Goal: Task Accomplishment & Management: Use online tool/utility

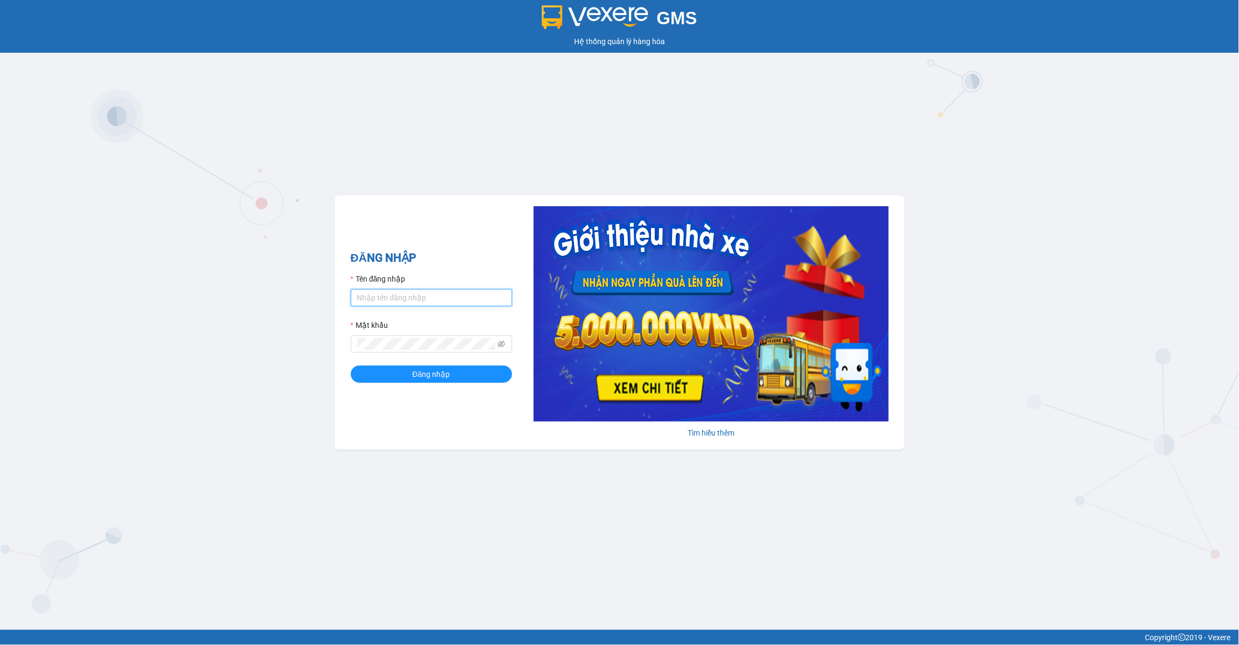
drag, startPoint x: 0, startPoint y: 0, endPoint x: 445, endPoint y: 299, distance: 535.9
click at [445, 299] on input "Tên đăng nhập" at bounding box center [431, 297] width 161 height 17
type input "lananh.anhkhangdn"
click at [470, 336] on span at bounding box center [431, 343] width 161 height 17
click at [434, 351] on span at bounding box center [431, 343] width 161 height 17
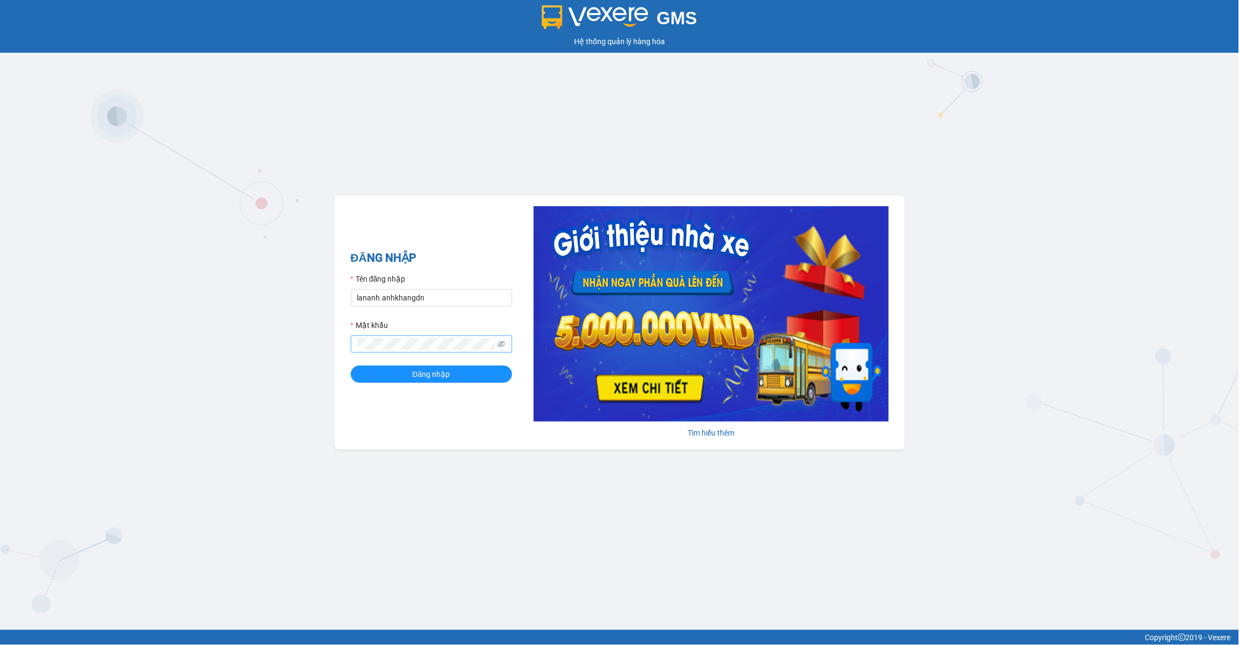
click at [411, 337] on span at bounding box center [431, 343] width 161 height 17
click at [506, 345] on span at bounding box center [431, 343] width 161 height 17
click at [504, 344] on icon "eye-invisible" at bounding box center [502, 344] width 8 height 8
click at [351, 365] on button "Đăng nhập" at bounding box center [431, 373] width 161 height 17
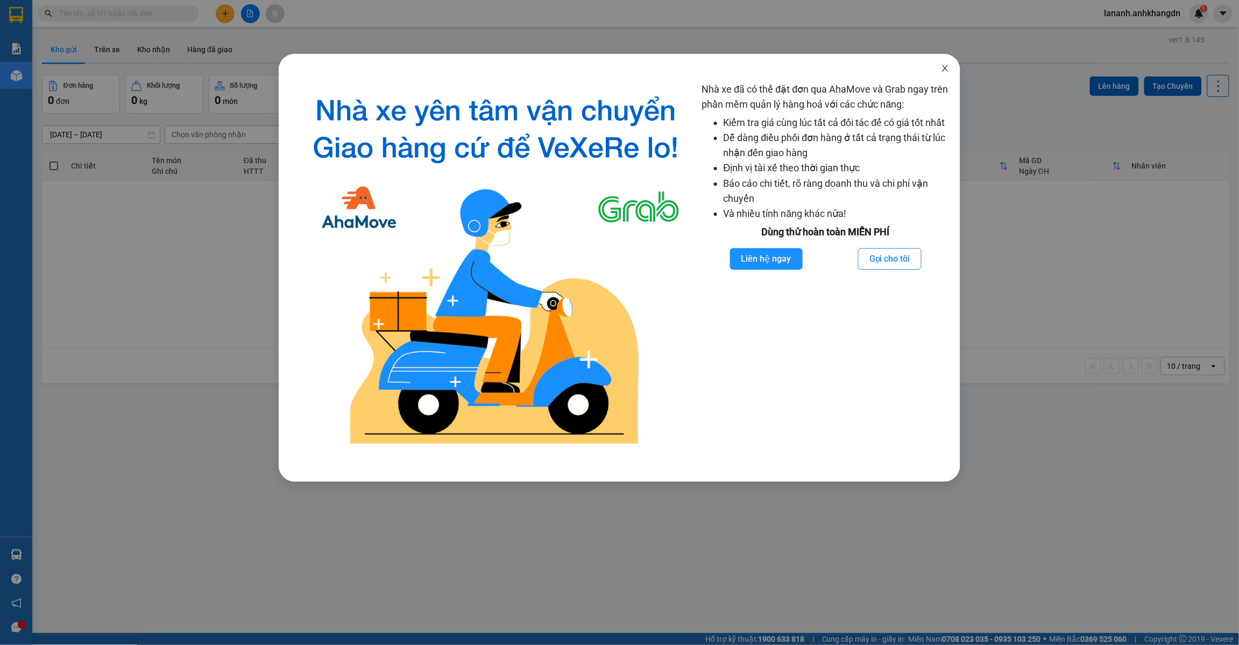
click at [945, 66] on icon "close" at bounding box center [945, 68] width 9 height 9
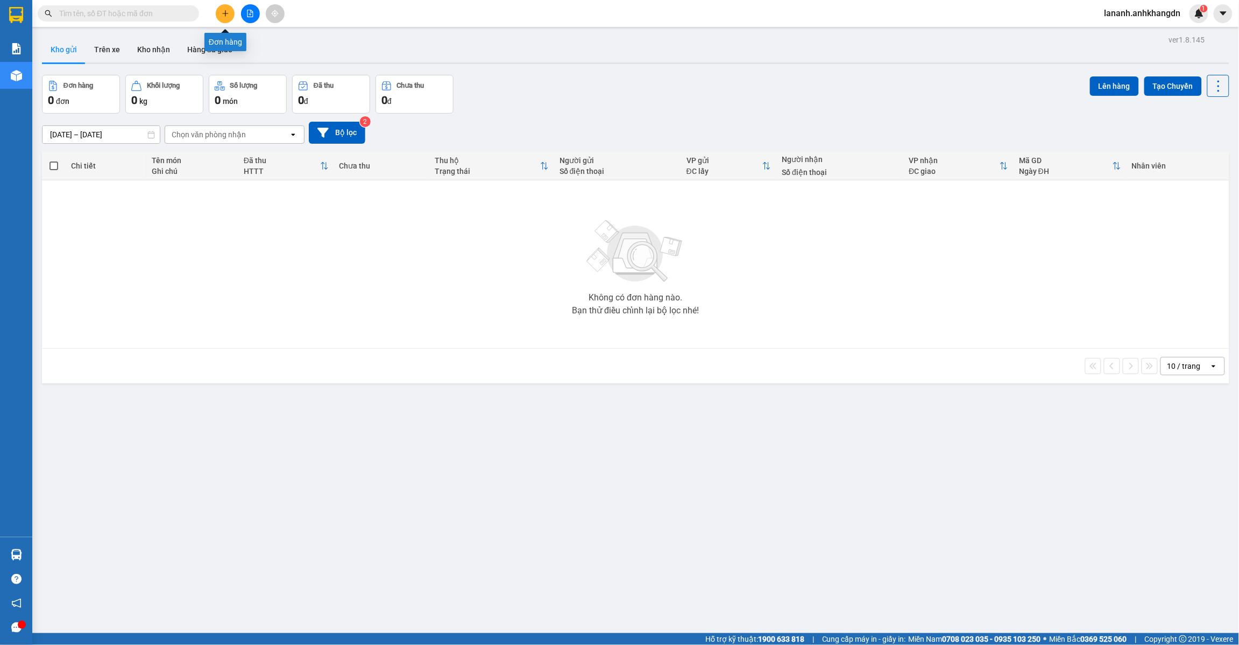
click at [218, 15] on button at bounding box center [225, 13] width 19 height 19
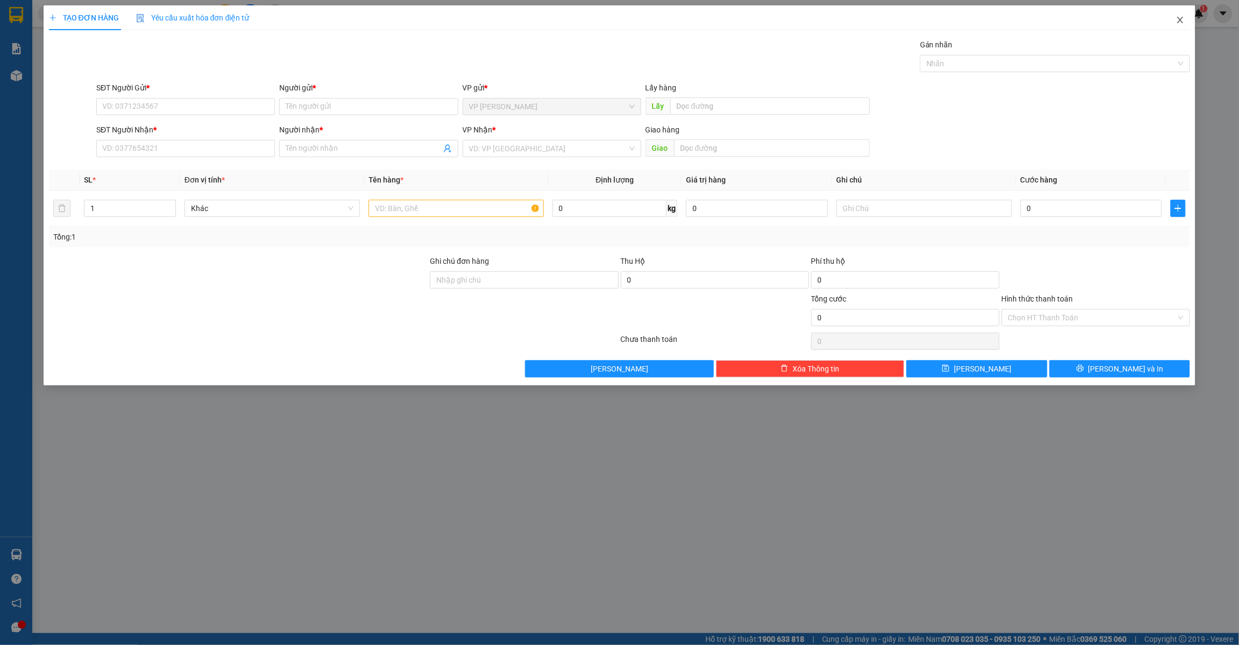
drag, startPoint x: 1188, startPoint y: 20, endPoint x: 1181, endPoint y: 20, distance: 7.0
click at [1188, 20] on span "Close" at bounding box center [1180, 20] width 30 height 30
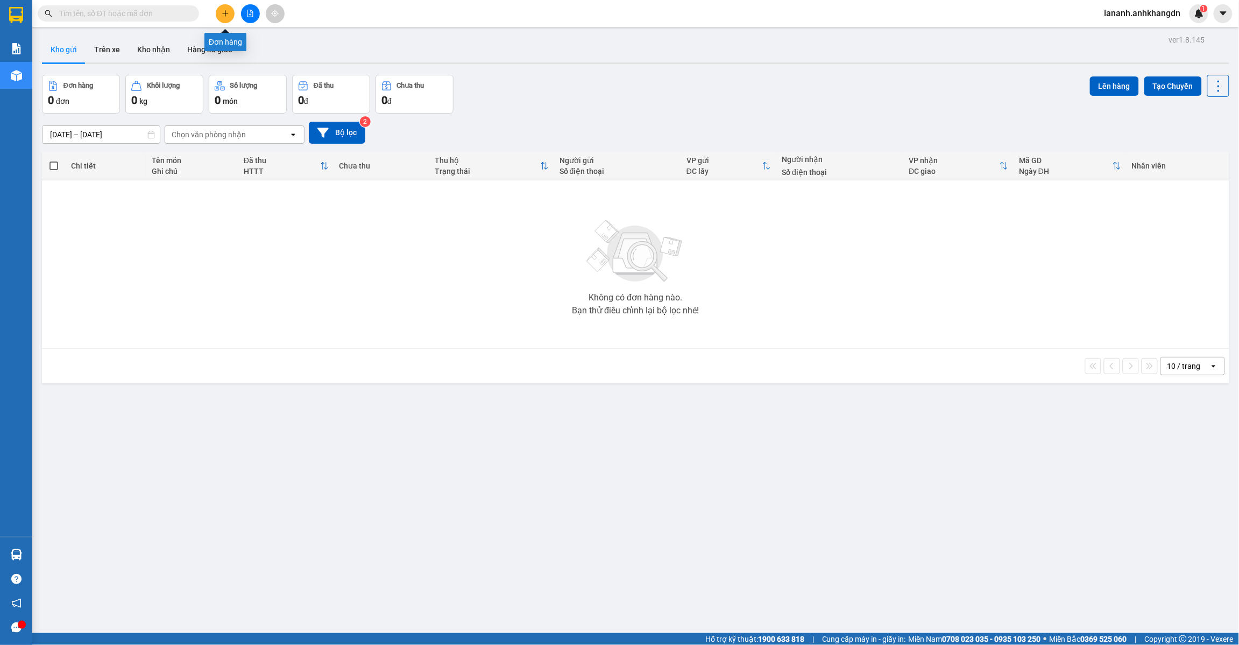
click at [227, 11] on icon "plus" at bounding box center [226, 14] width 8 height 8
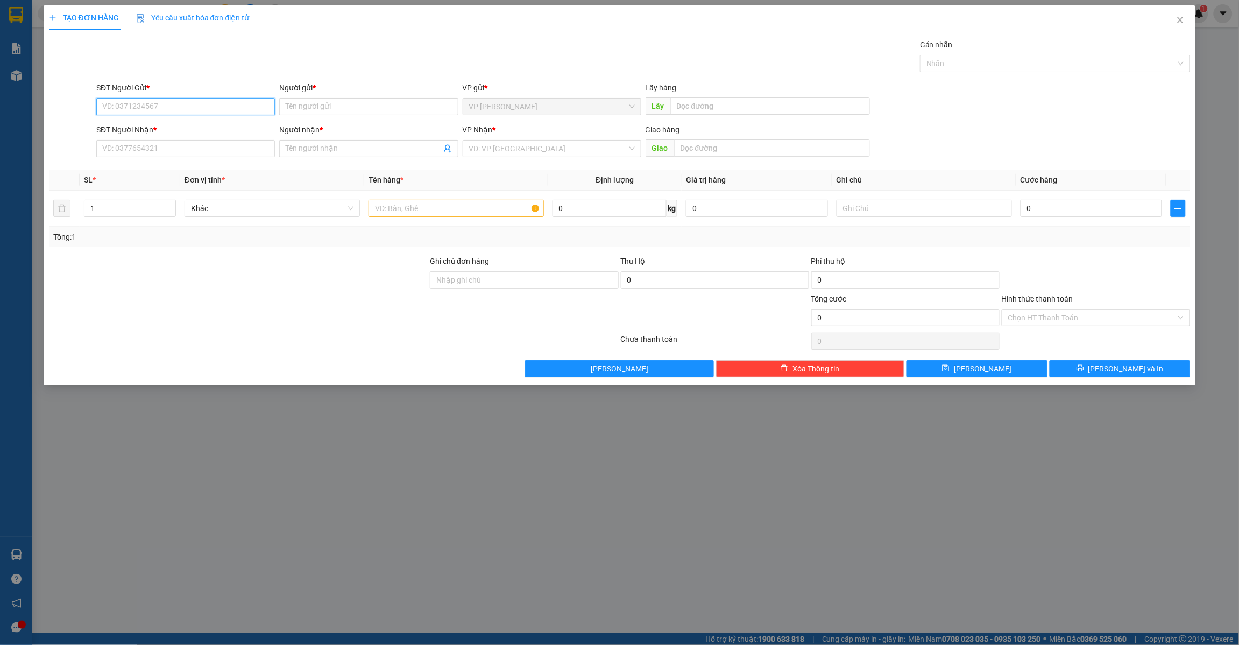
drag, startPoint x: 208, startPoint y: 106, endPoint x: 213, endPoint y: 102, distance: 6.1
paste input "0838721271"
type input "0838721271"
click at [186, 128] on div "0838721271 - [PERSON_NAME]" at bounding box center [186, 129] width 166 height 12
type input "[PERSON_NAME]"
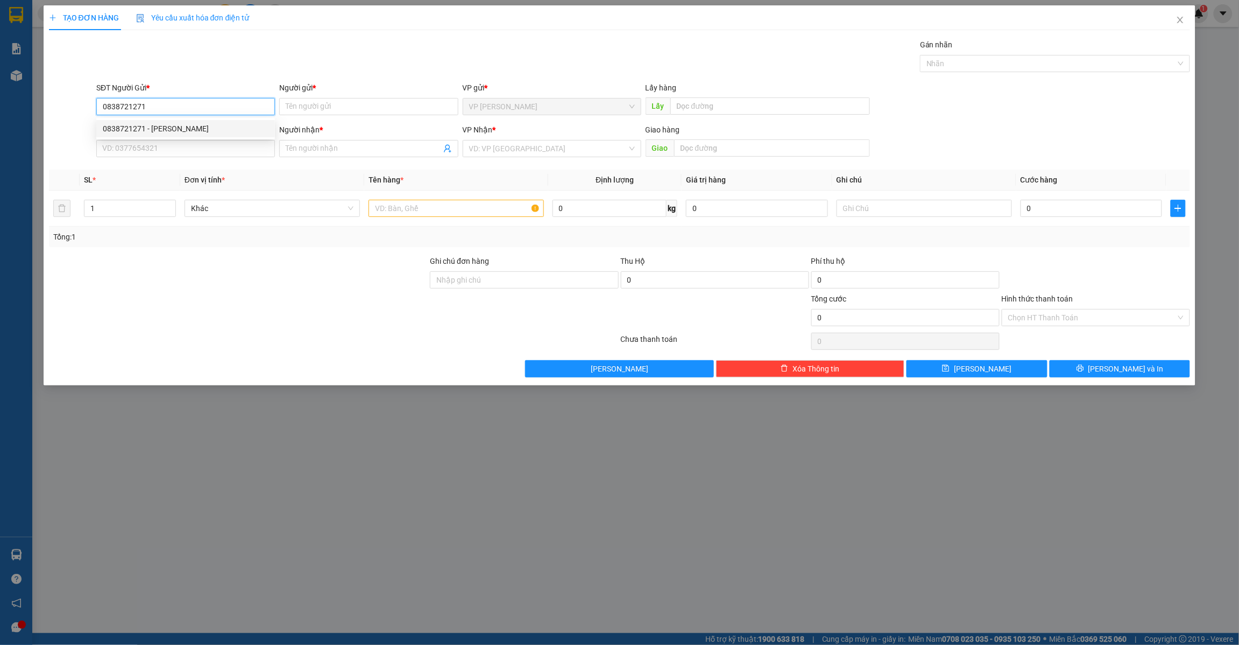
type input "chợ đăk gằn"
type input "0763981204"
type input "sương lê"
type input "30.000"
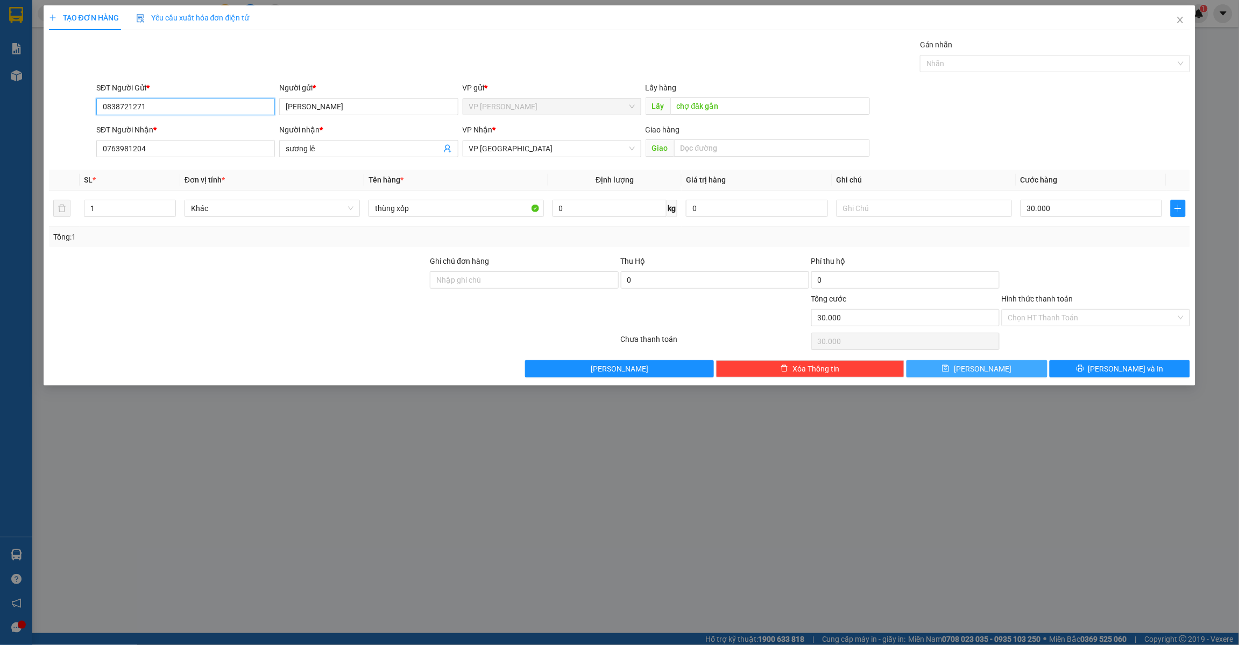
type input "0838721271"
drag, startPoint x: 980, startPoint y: 372, endPoint x: 970, endPoint y: 329, distance: 43.8
click at [980, 371] on span "[PERSON_NAME]" at bounding box center [983, 369] width 58 height 12
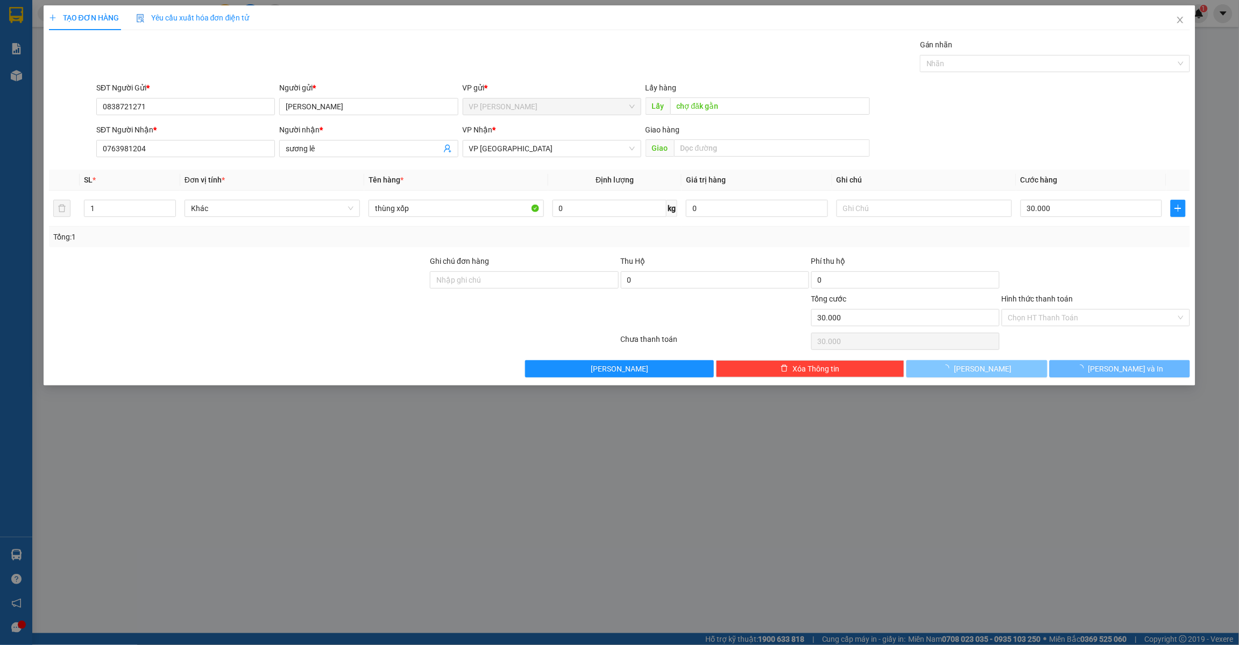
type input "0"
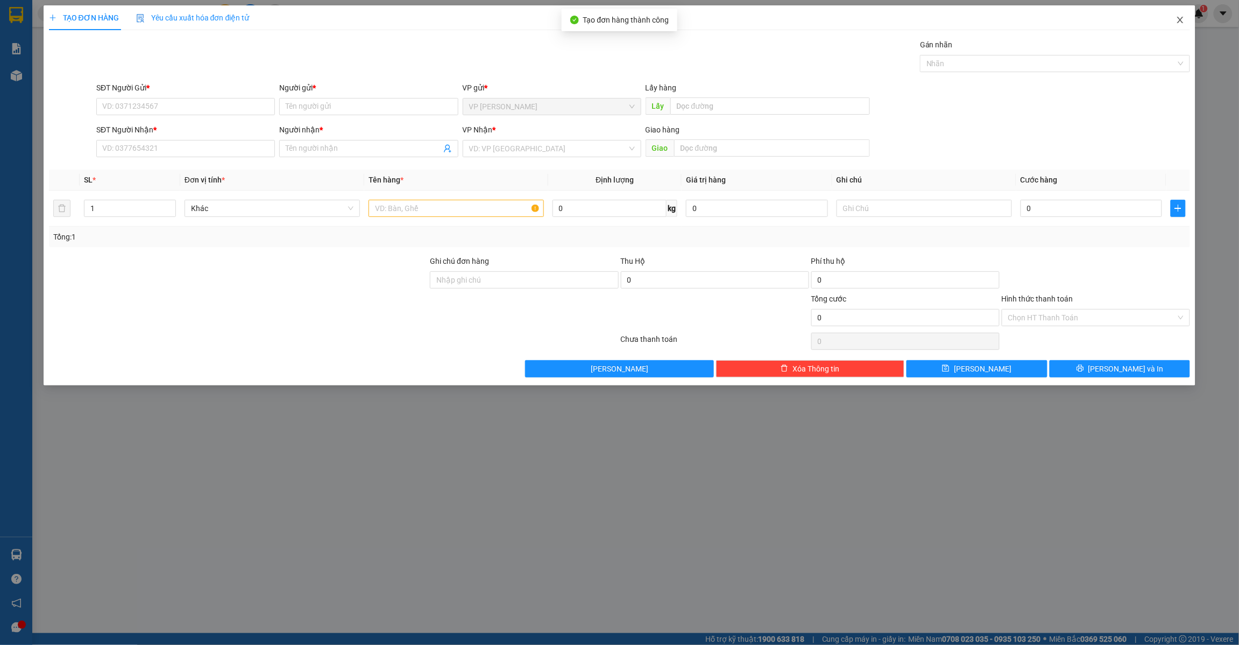
click at [1182, 16] on icon "close" at bounding box center [1180, 20] width 9 height 9
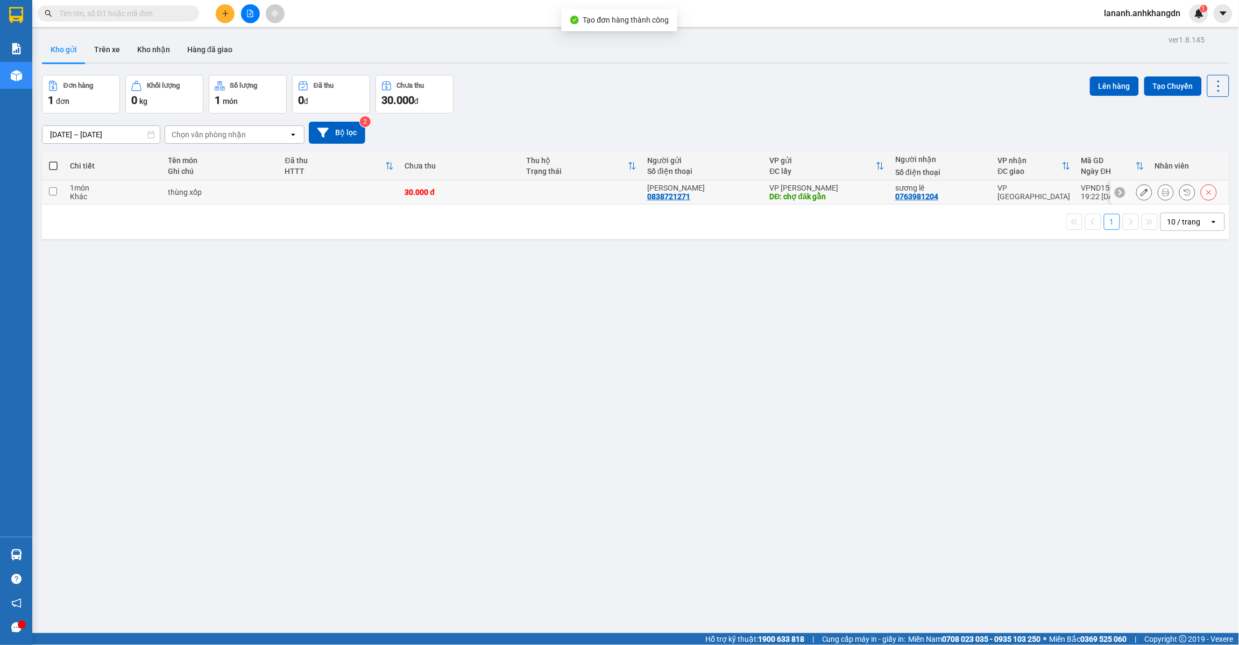
click at [50, 190] on input "checkbox" at bounding box center [53, 191] width 8 height 8
checkbox input "true"
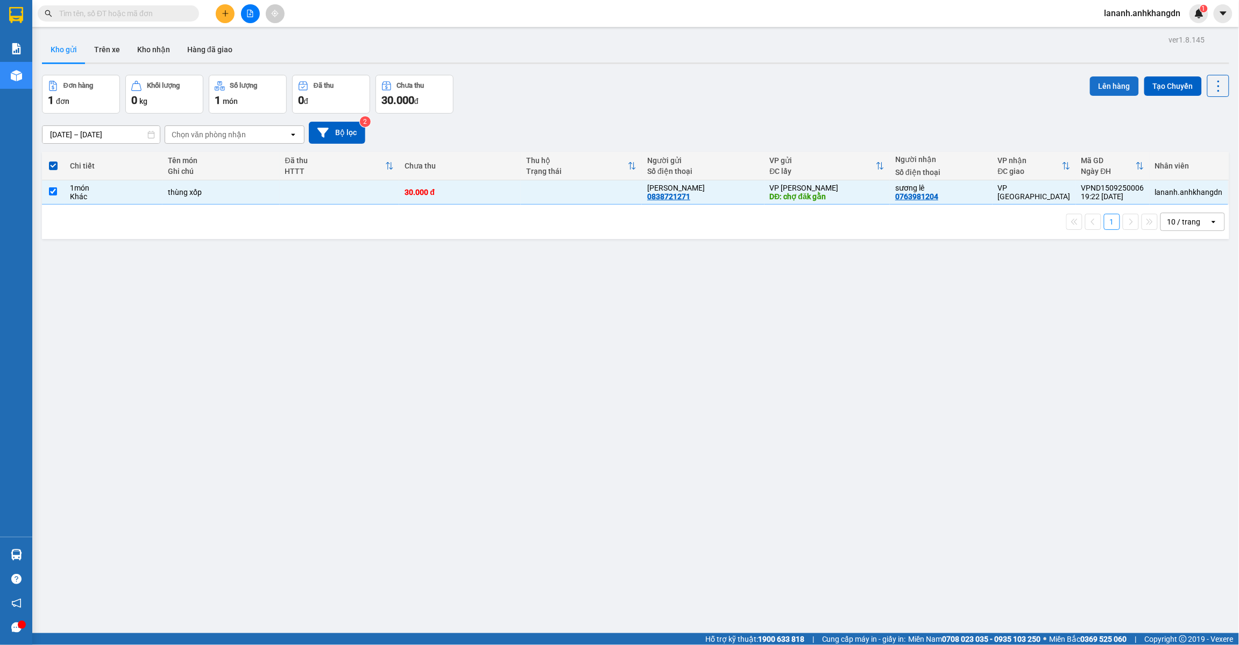
click at [1102, 88] on button "Lên hàng" at bounding box center [1114, 85] width 49 height 19
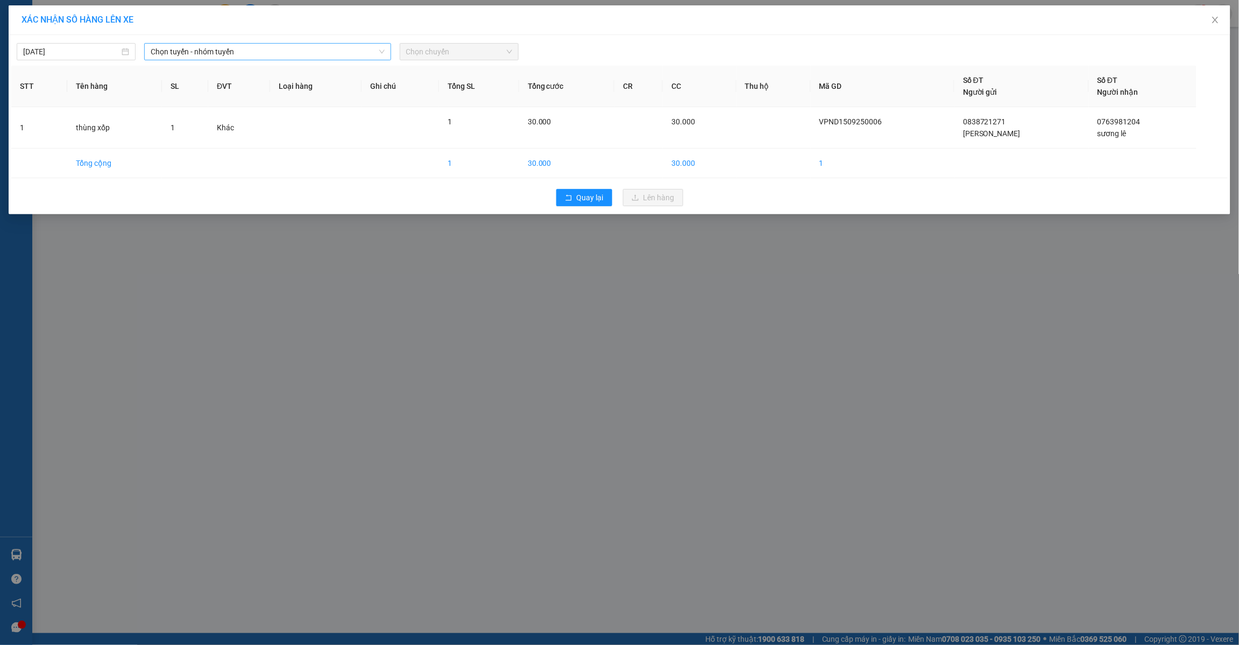
click at [237, 54] on span "Chọn tuyến - nhóm tuyến" at bounding box center [268, 52] width 234 height 16
click at [207, 108] on li "Đắk Nông - Bến Xe Miền Đông Cũ" at bounding box center [268, 108] width 248 height 17
click at [432, 53] on span "Chọn chuyến" at bounding box center [459, 52] width 106 height 16
click at [437, 105] on div "21:30 - 74F-005.74" at bounding box center [448, 108] width 84 height 12
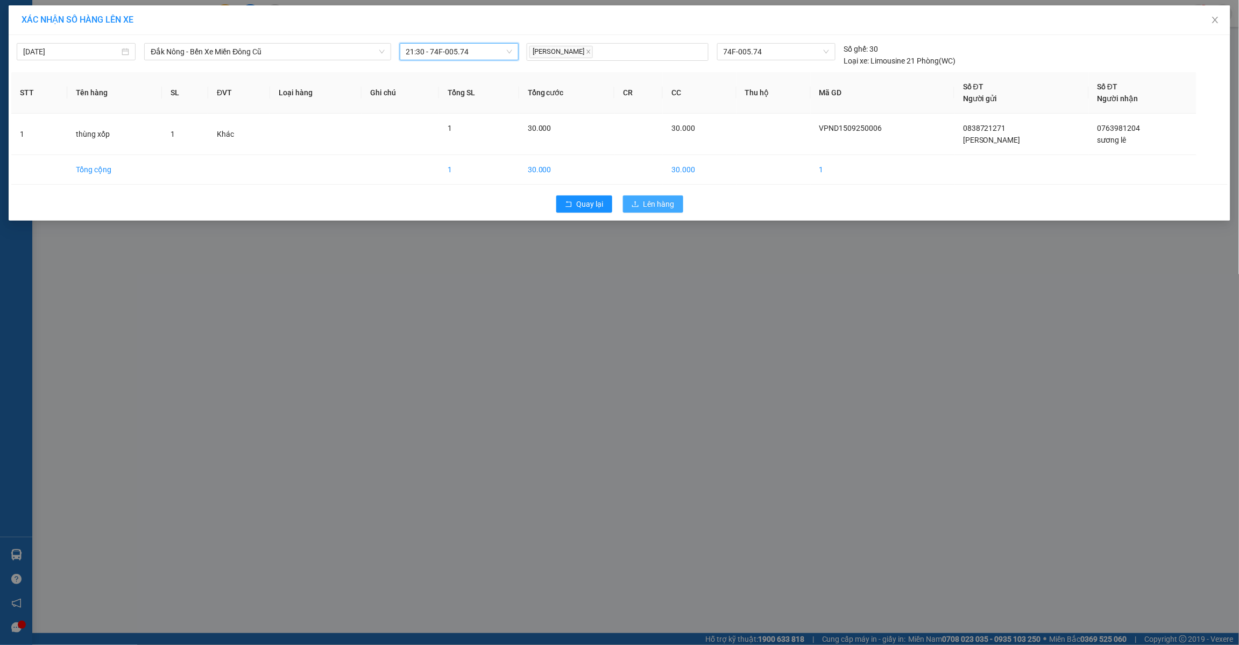
click at [650, 197] on button "Lên hàng" at bounding box center [653, 203] width 60 height 17
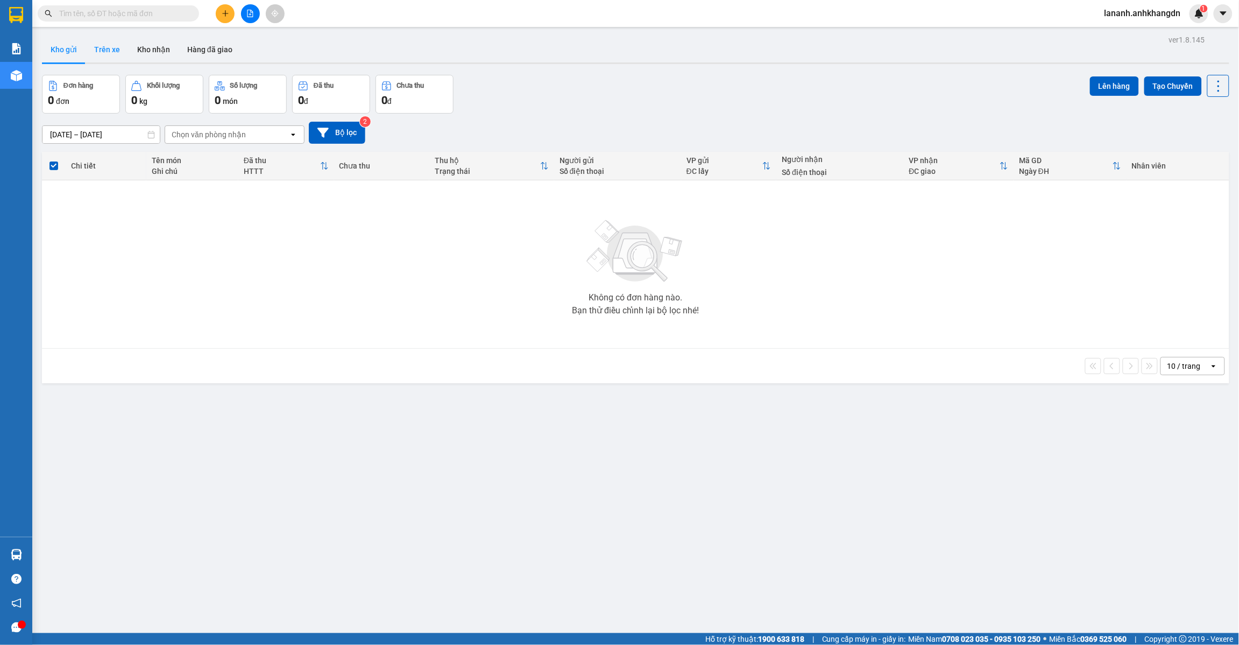
click at [113, 48] on button "Trên xe" at bounding box center [107, 50] width 43 height 26
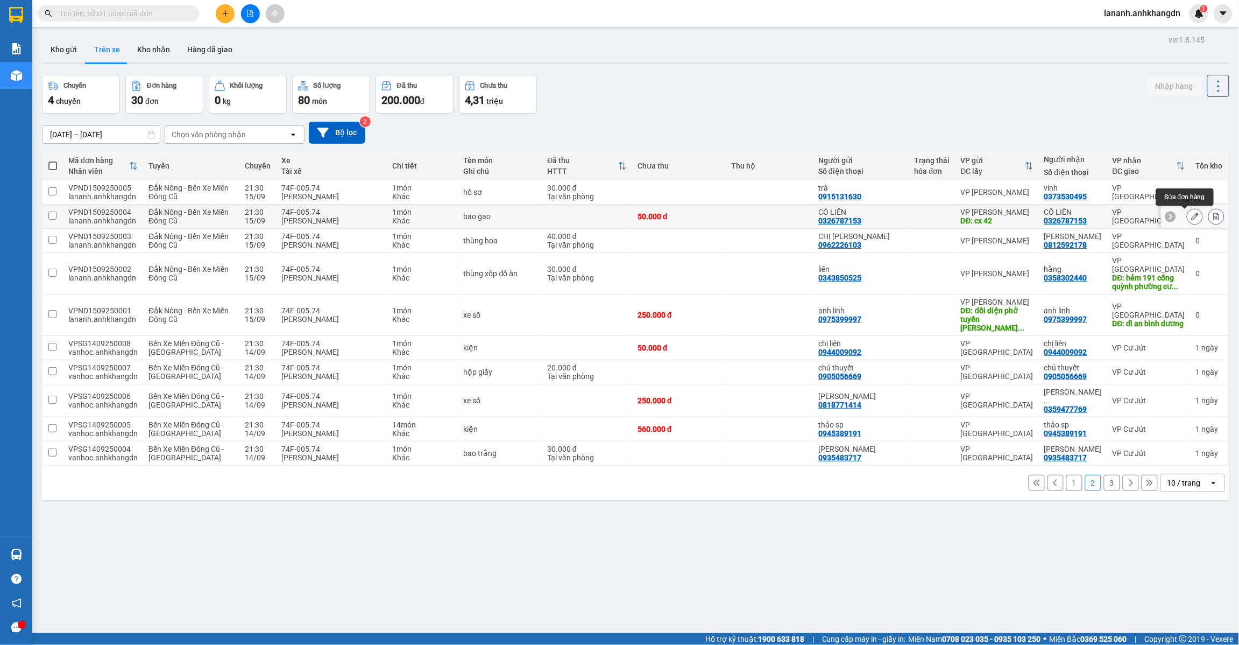
click at [1191, 217] on icon at bounding box center [1195, 217] width 8 height 8
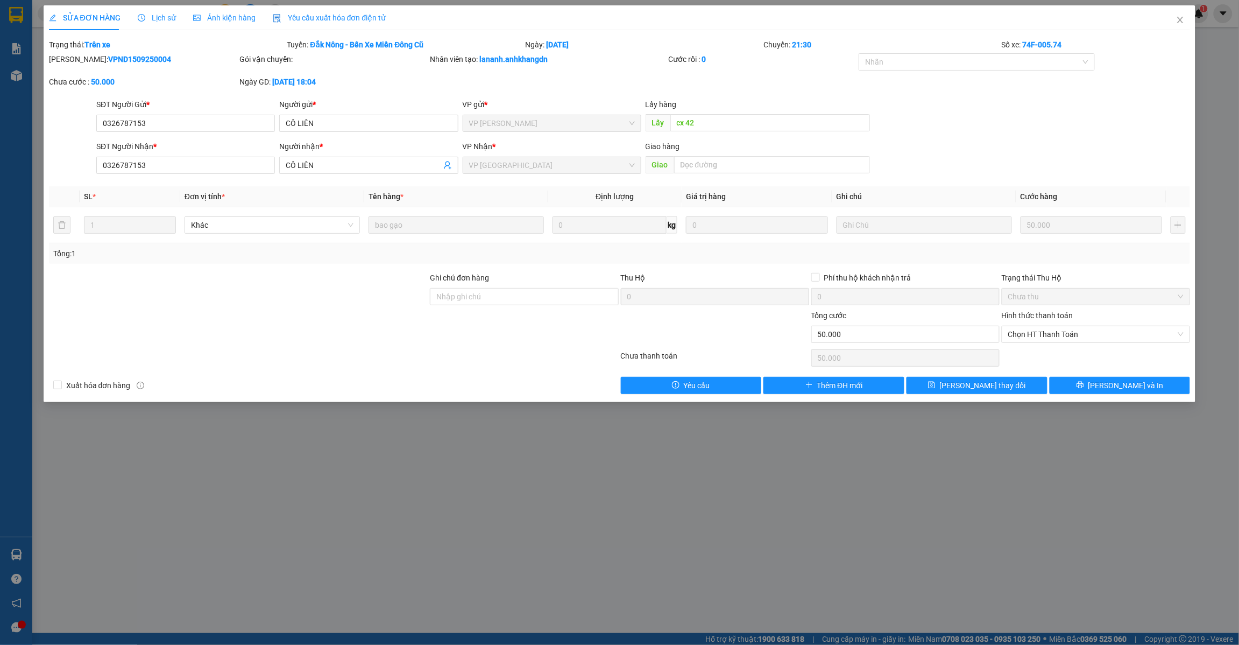
click at [155, 20] on span "Lịch sử" at bounding box center [157, 17] width 38 height 9
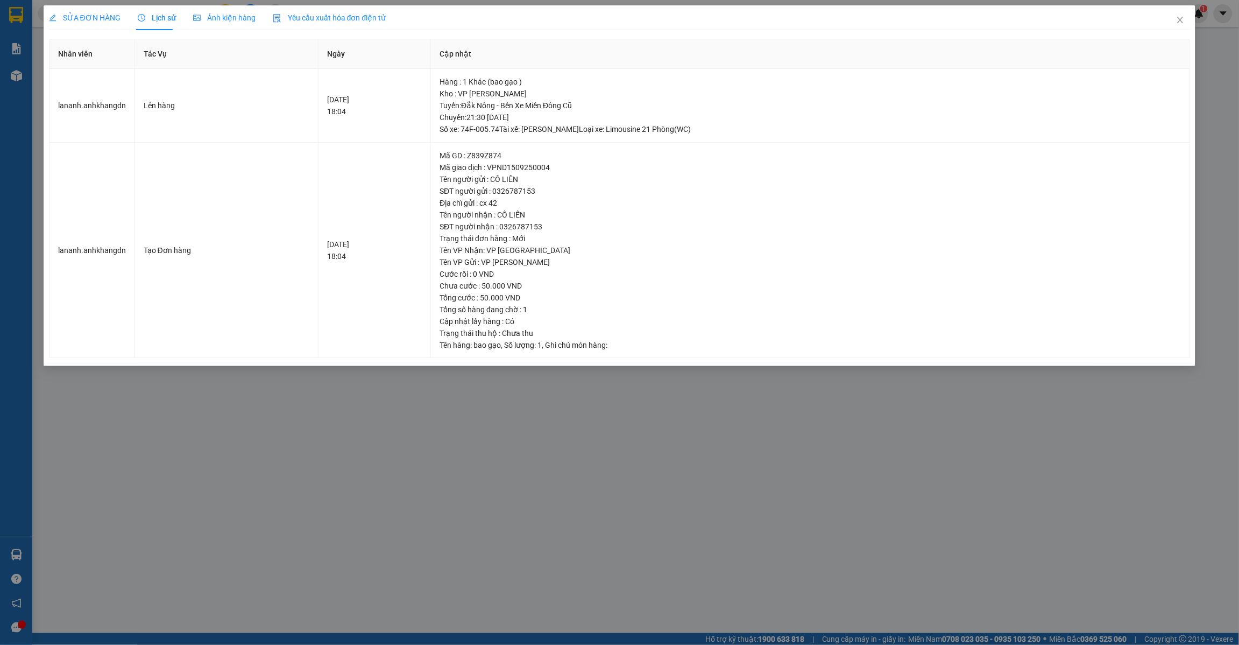
click at [105, 20] on span "SỬA ĐƠN HÀNG" at bounding box center [85, 17] width 72 height 9
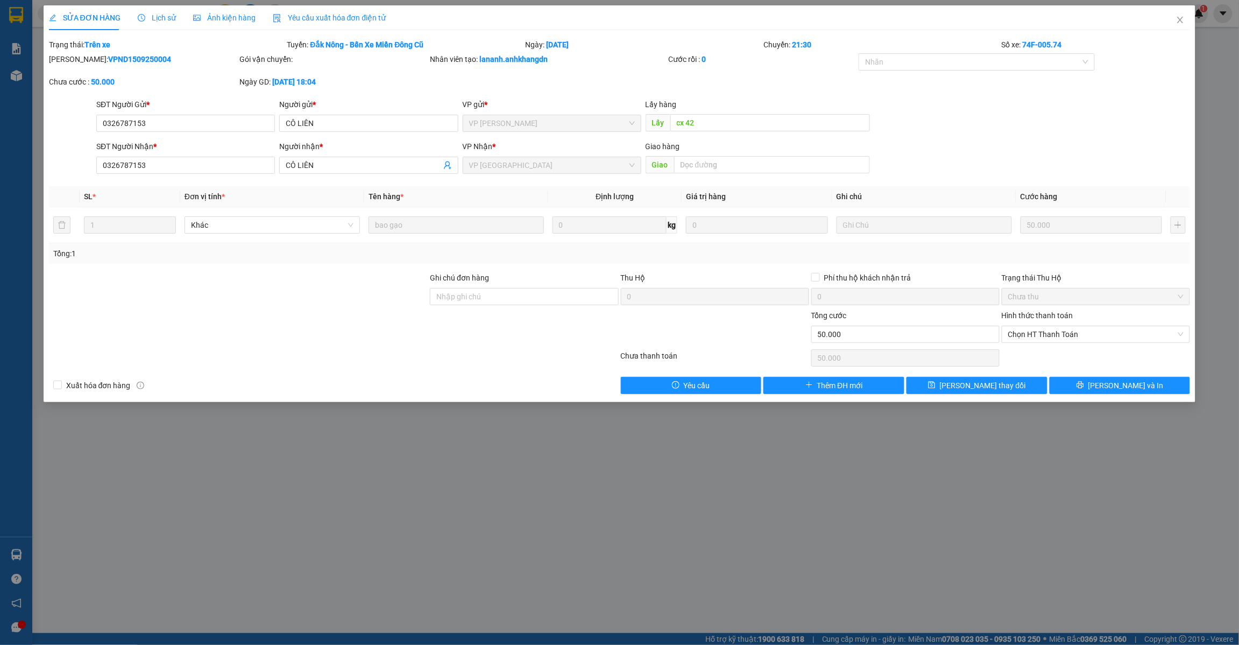
click at [86, 20] on span "SỬA ĐƠN HÀNG" at bounding box center [85, 17] width 72 height 9
click at [84, 20] on span "SỬA ĐƠN HÀNG" at bounding box center [85, 17] width 72 height 9
click at [82, 19] on span "SỬA ĐƠN HÀNG" at bounding box center [85, 17] width 72 height 9
click at [146, 19] on span "Lịch sử" at bounding box center [157, 17] width 38 height 9
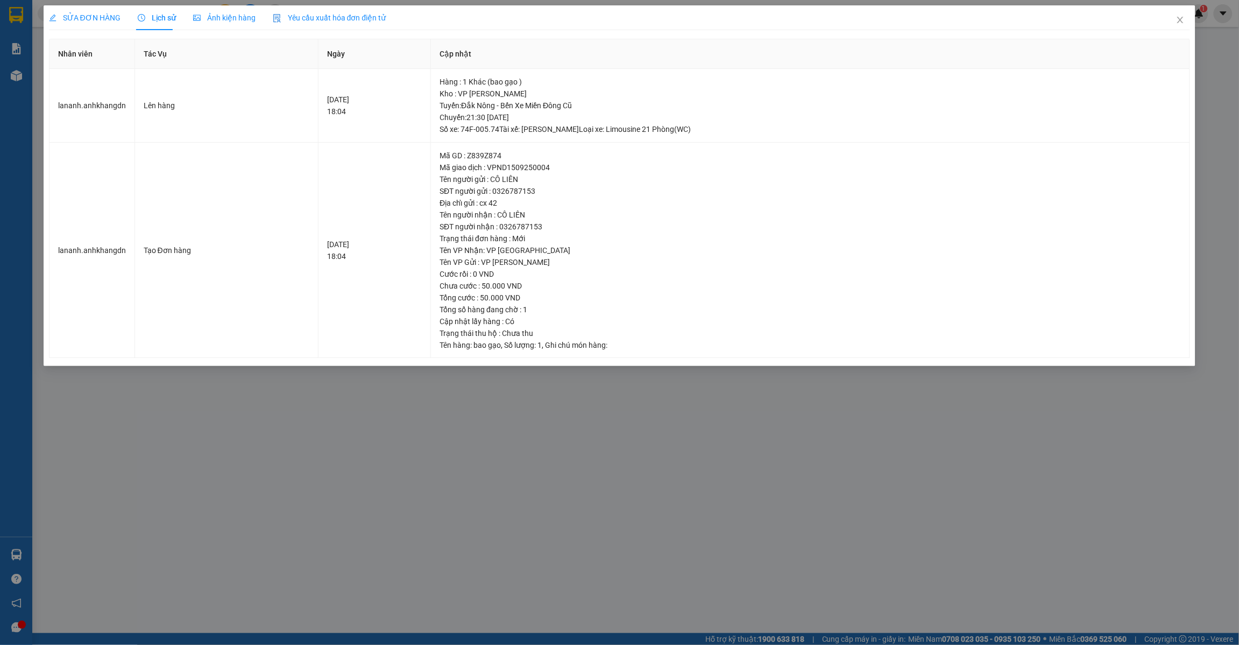
click at [224, 17] on span "Ảnh kiện hàng" at bounding box center [224, 17] width 62 height 9
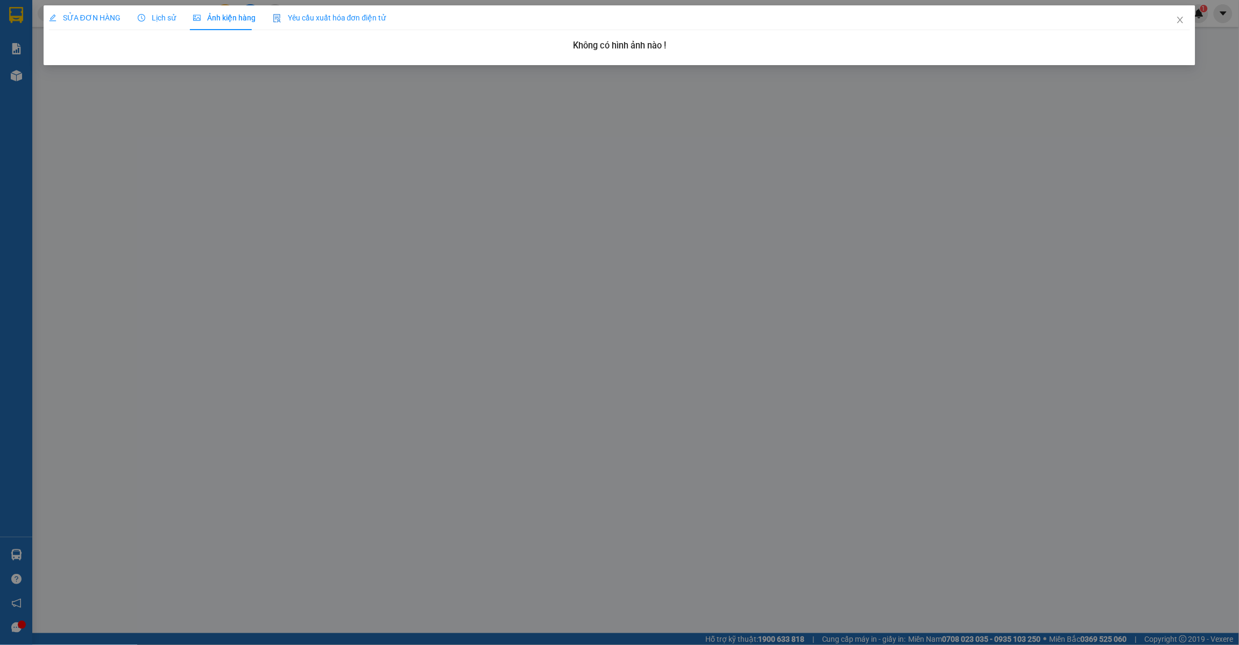
click at [362, 30] on div "SỬA ĐƠN HÀNG Lịch sử Ảnh kiện hàng Yêu cầu xuất hóa đơn điện tử Total Paid Fee …" at bounding box center [620, 31] width 1142 height 52
click at [111, 23] on div "SỬA ĐƠN HÀNG" at bounding box center [85, 18] width 72 height 12
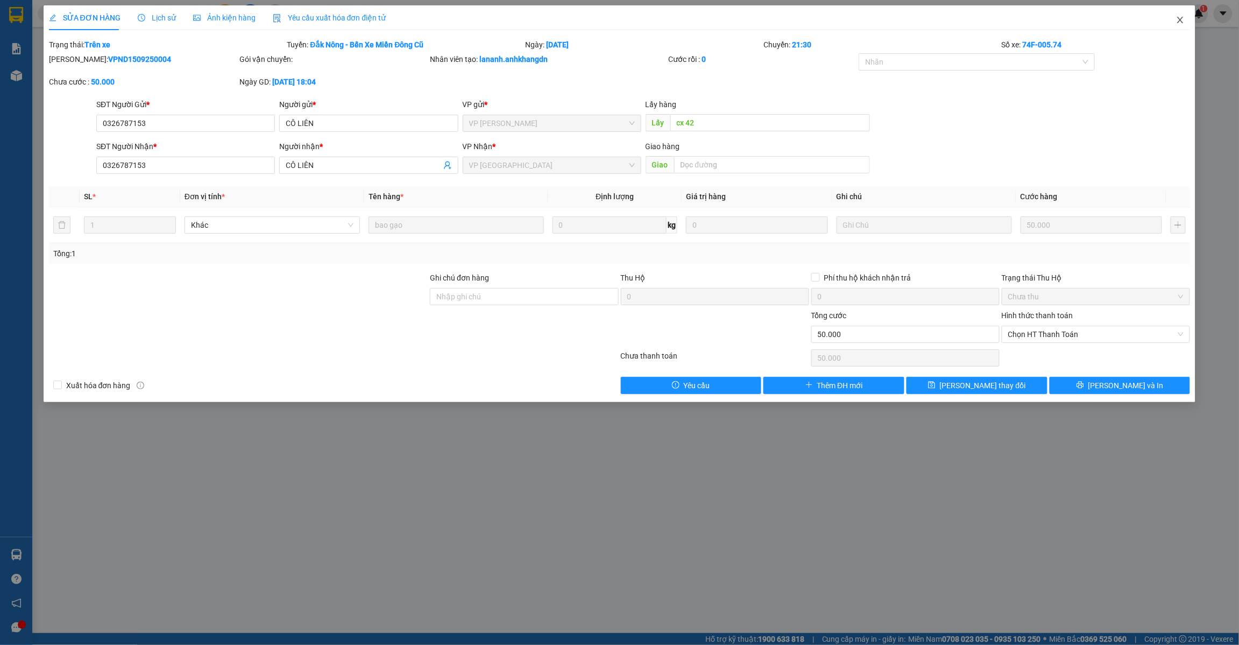
click at [1185, 22] on span "Close" at bounding box center [1180, 20] width 30 height 30
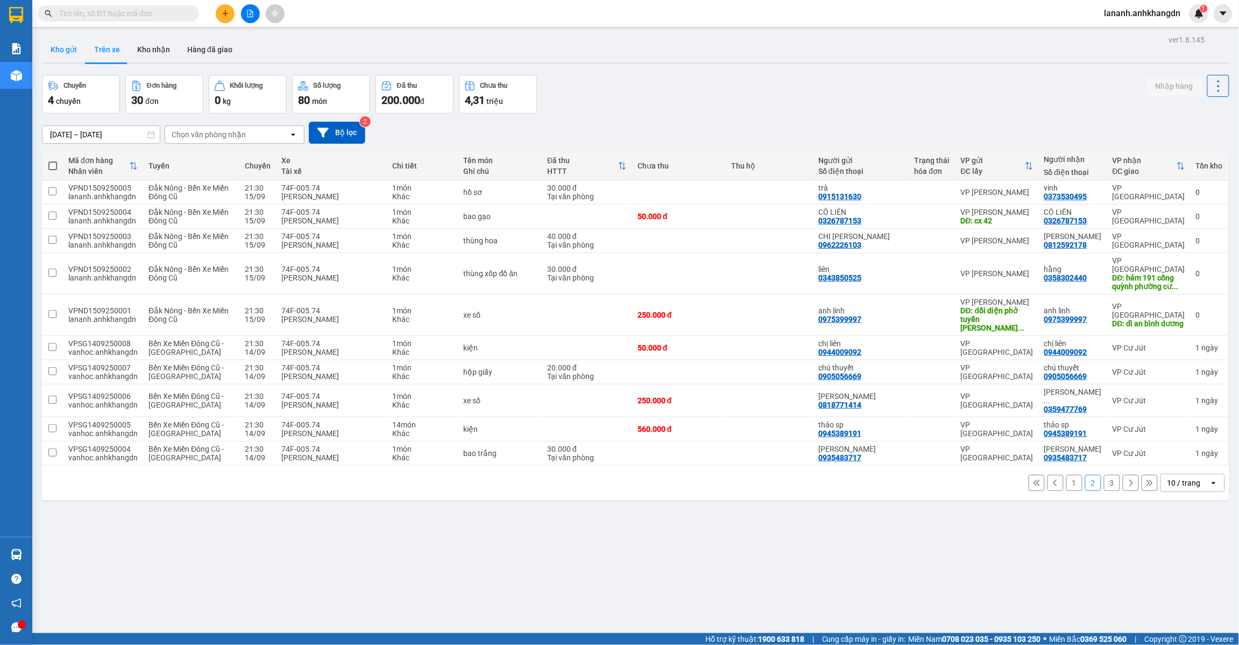
click at [58, 53] on button "Kho gửi" at bounding box center [64, 50] width 44 height 26
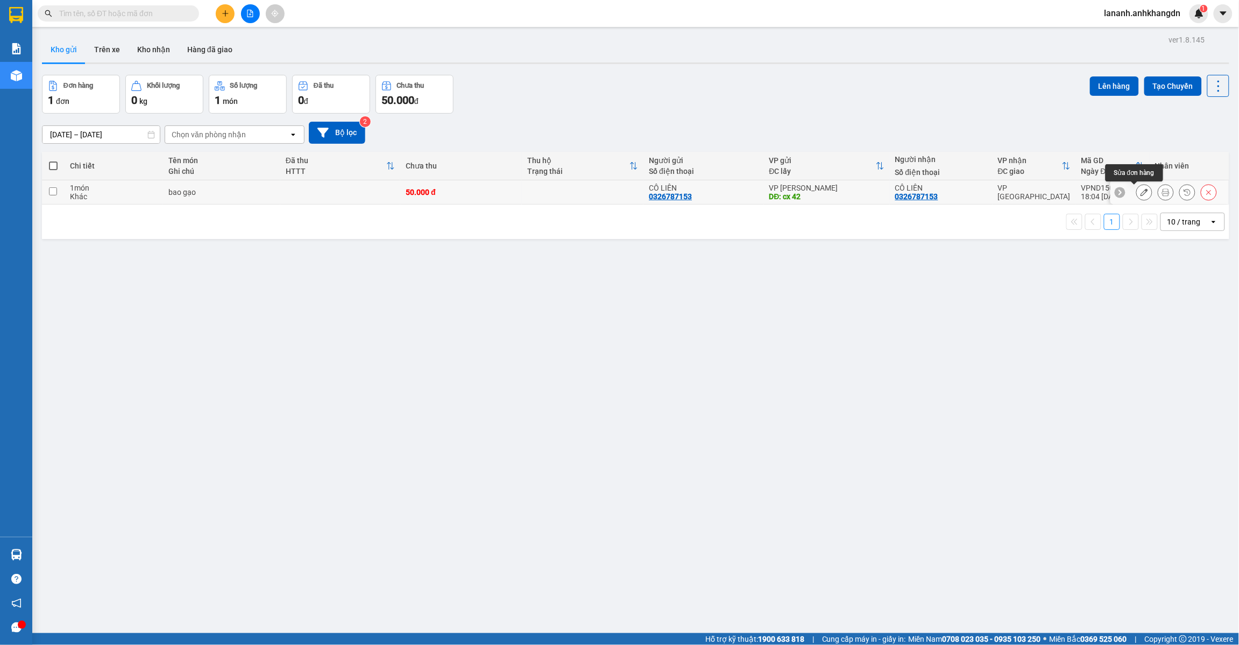
click at [1141, 193] on icon at bounding box center [1145, 192] width 8 height 8
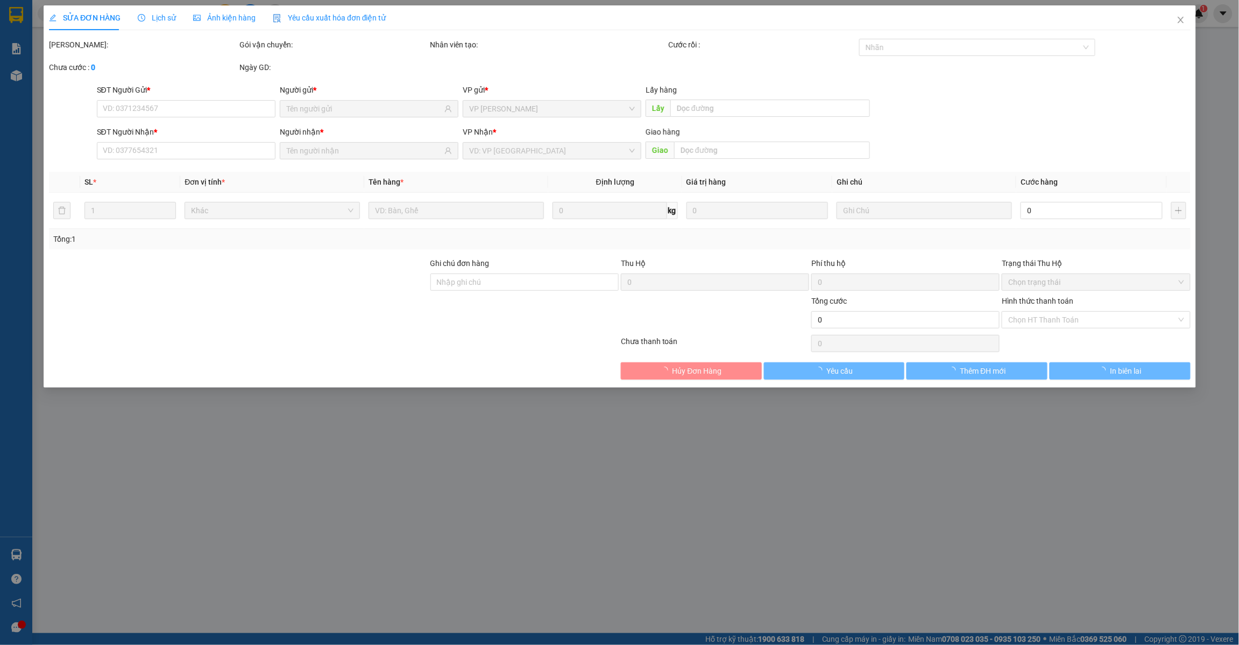
type input "0326787153"
type input "cx 42"
type input "0326787153"
type input "50.000"
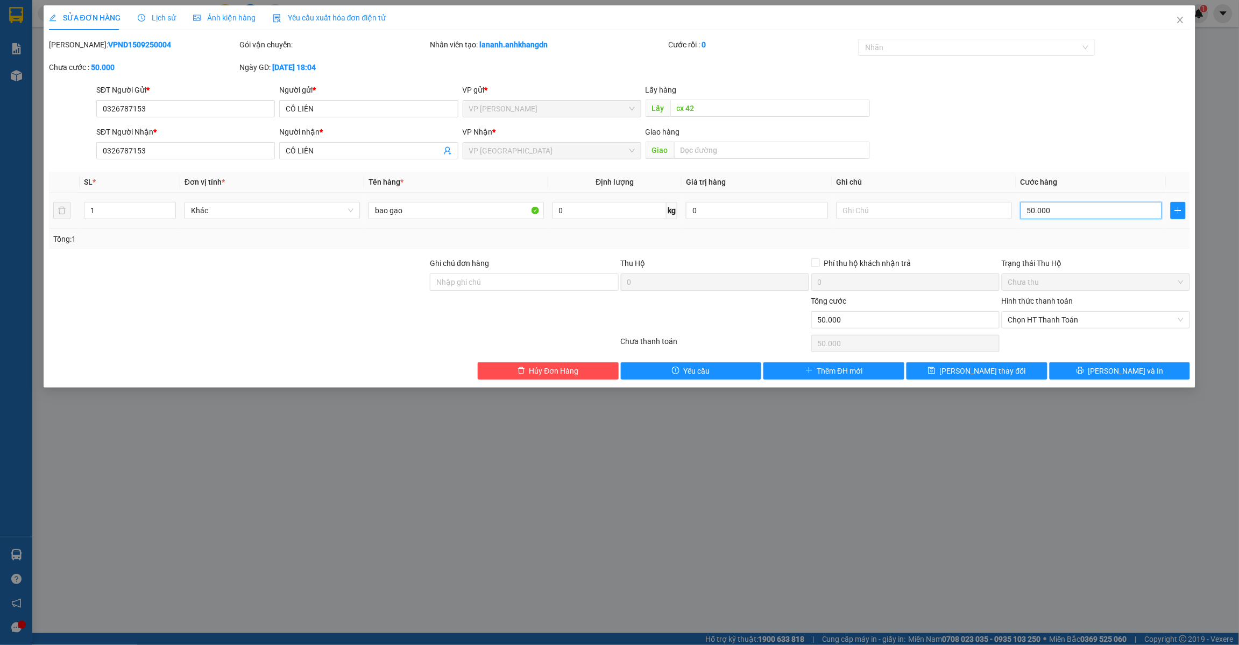
click at [1063, 209] on input "50.000" at bounding box center [1092, 210] width 142 height 17
type input "7"
type input "70"
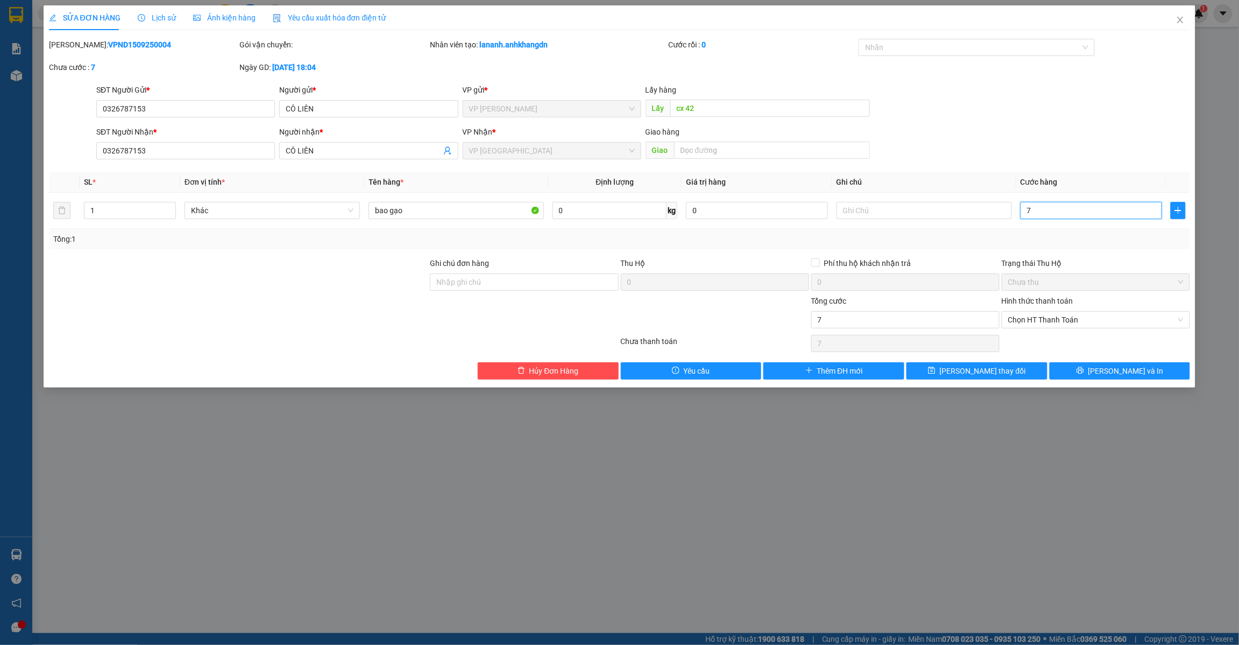
type input "70"
type input "700"
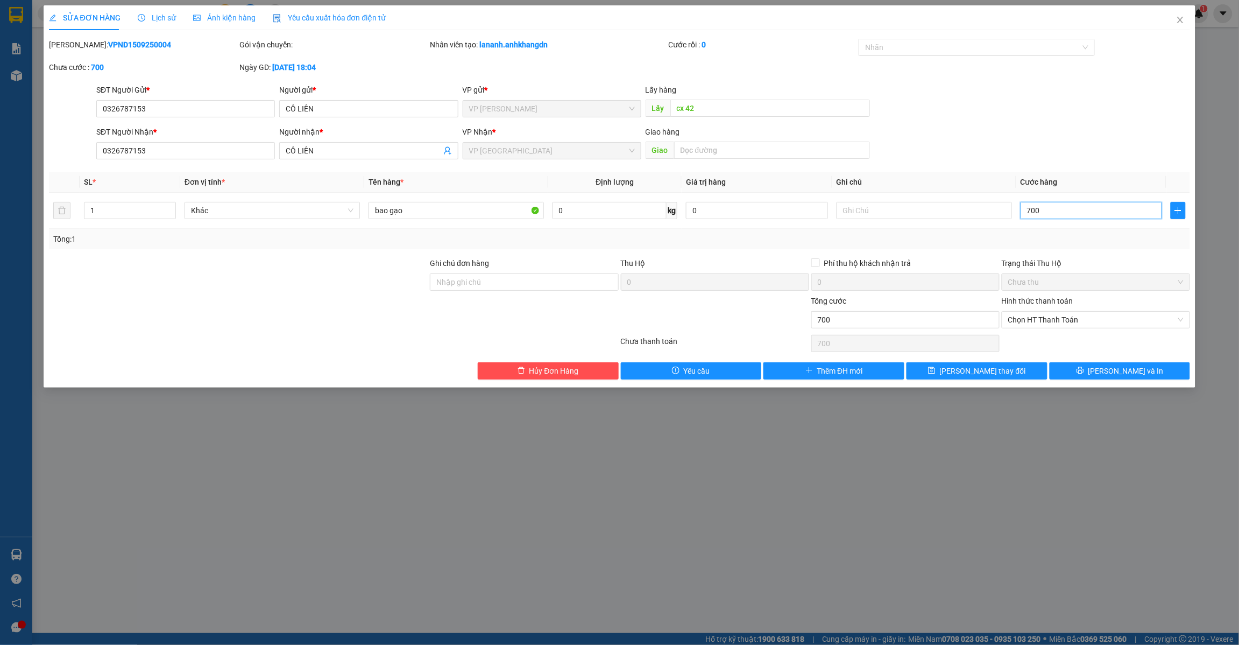
type input "7.000"
type input "70.000"
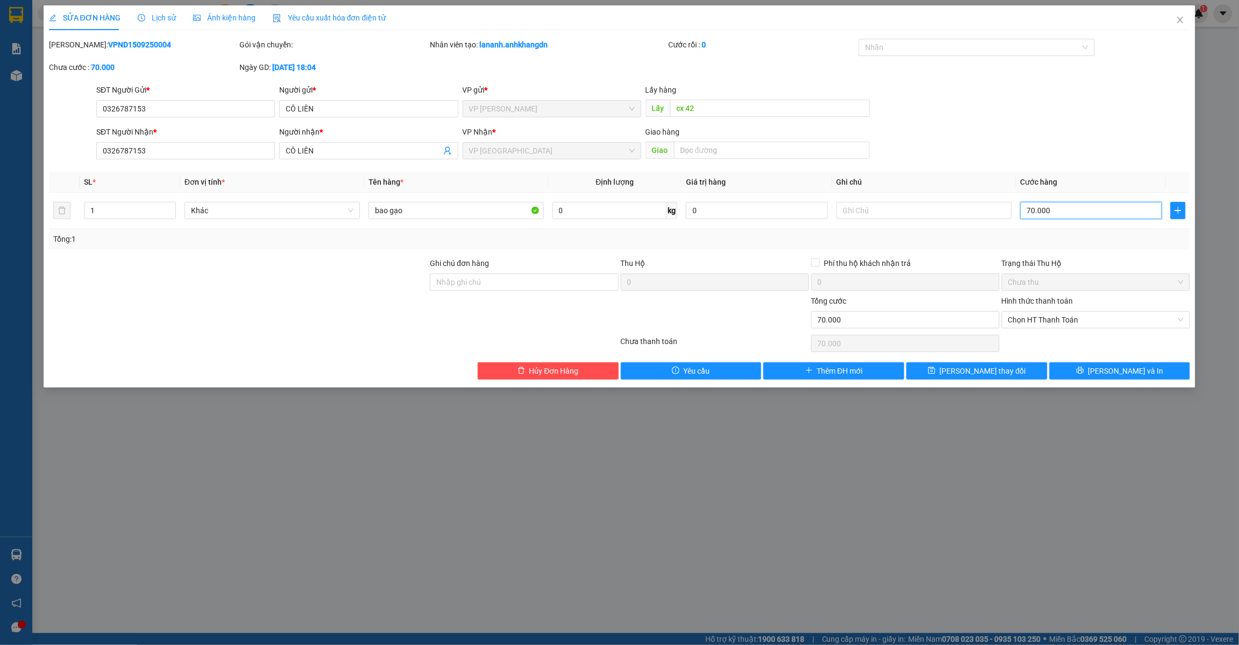
type input "70.000"
drag, startPoint x: 181, startPoint y: 157, endPoint x: 125, endPoint y: 175, distance: 58.4
click at [130, 172] on div "Total Paid Fee 0 Total UnPaid Fee 50.000 Cash Collection Total Fee Mã ĐH: VPND1…" at bounding box center [620, 209] width 1142 height 341
type input "0"
click at [155, 144] on input "079563" at bounding box center [185, 150] width 179 height 17
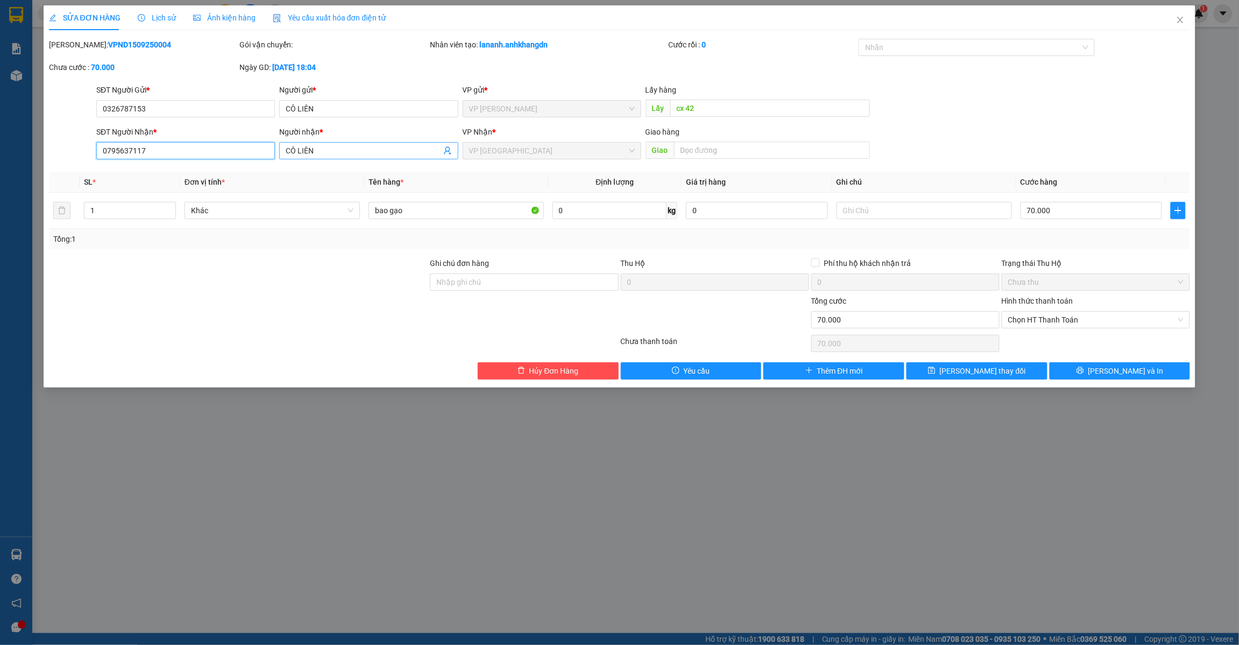
type input "0795637117"
drag, startPoint x: 321, startPoint y: 152, endPoint x: 130, endPoint y: 157, distance: 191.1
click at [157, 153] on div "SĐT Người Nhận * 0795637117 Người nhận * CÔ LIÊN CÔ LIÊN VP Nhận * VP [GEOGRAPH…" at bounding box center [643, 145] width 1098 height 38
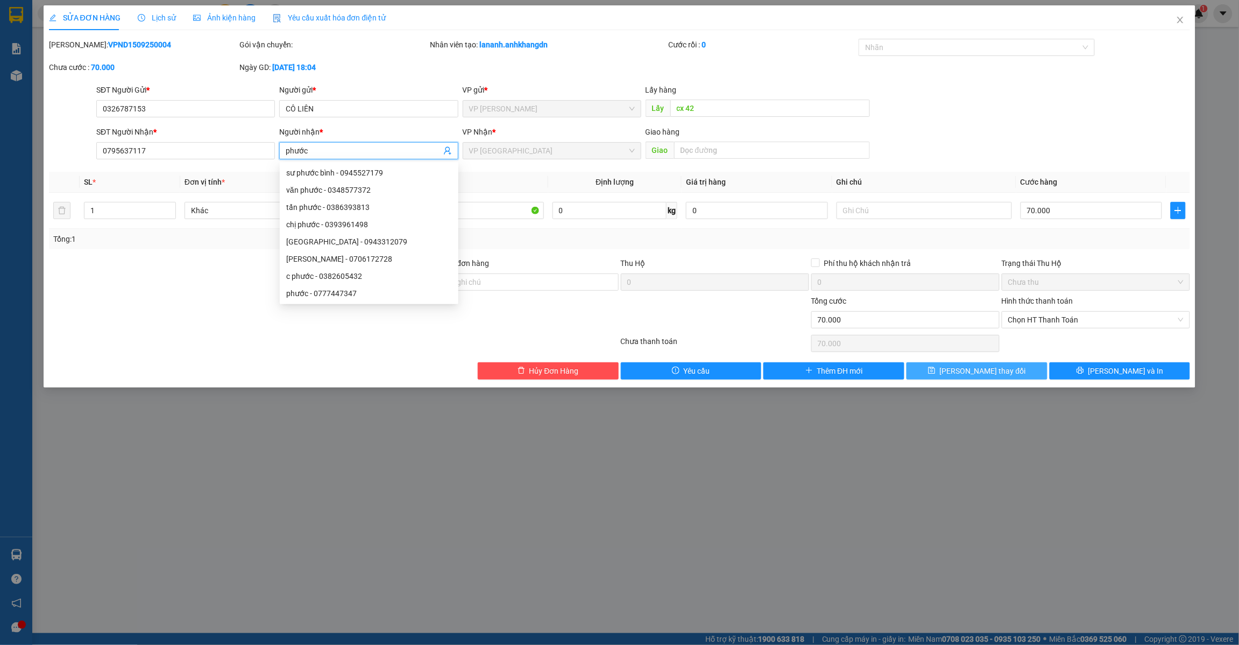
type input "phước"
drag, startPoint x: 1004, startPoint y: 371, endPoint x: 958, endPoint y: 369, distance: 45.8
click at [996, 370] on button "[PERSON_NAME] thay đổi" at bounding box center [977, 370] width 141 height 17
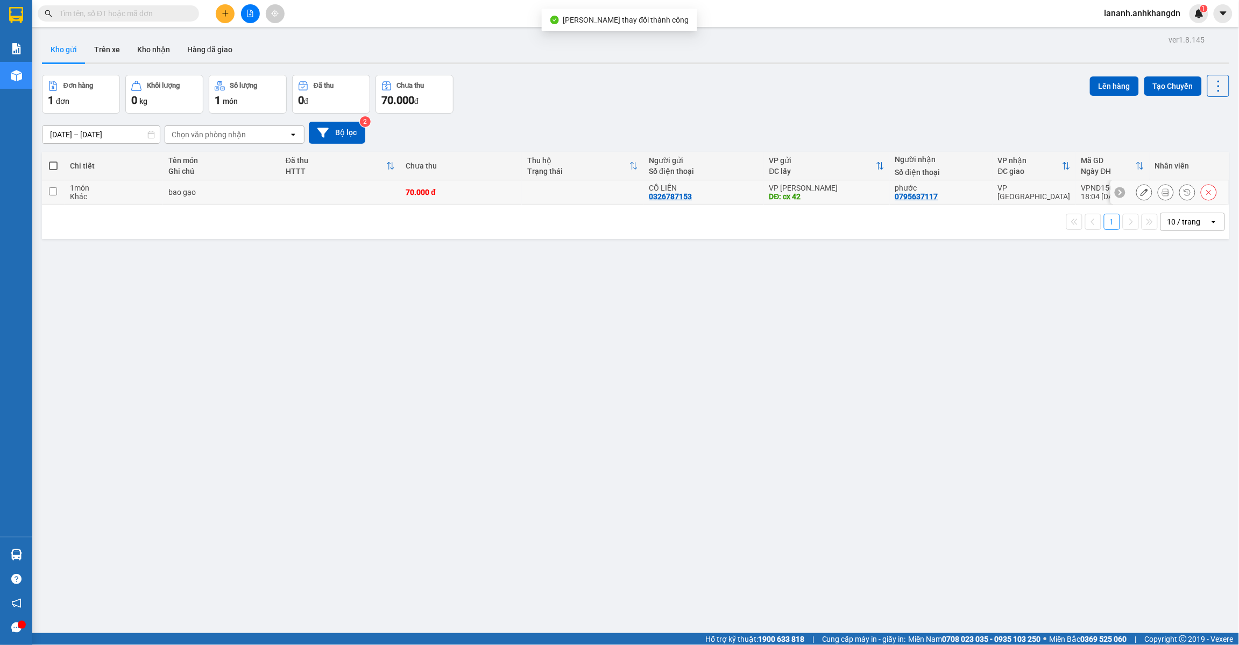
click at [108, 198] on div "Khác" at bounding box center [114, 196] width 88 height 9
checkbox input "true"
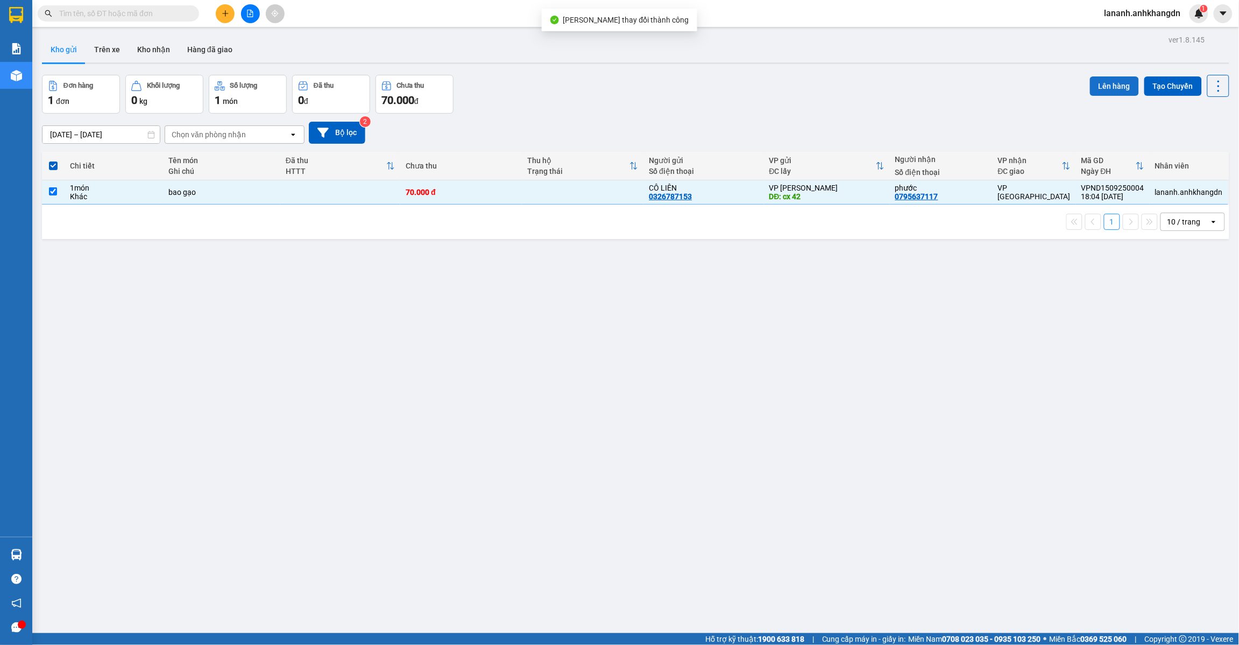
click at [1090, 85] on button "Lên hàng" at bounding box center [1114, 85] width 49 height 19
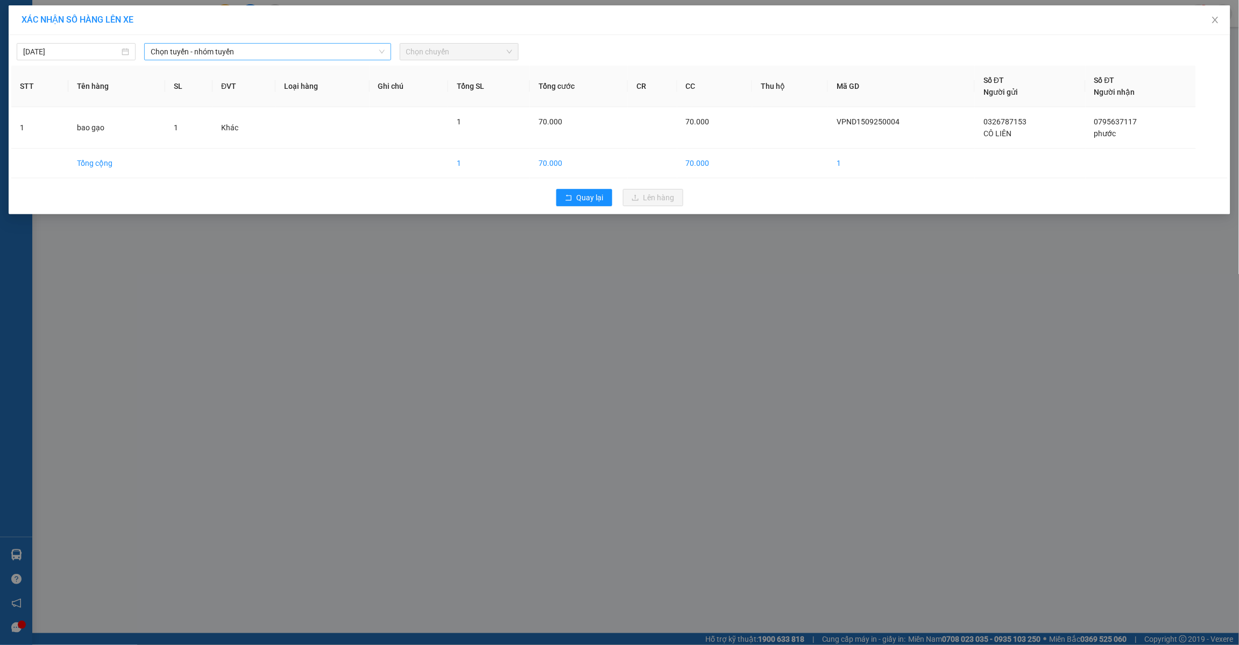
click at [354, 48] on span "Chọn tuyến - nhóm tuyến" at bounding box center [268, 52] width 234 height 16
click at [302, 101] on li "Đắk Nông - Bến Xe Miền Đông Cũ" at bounding box center [268, 108] width 248 height 17
click at [472, 58] on span "Chọn chuyến" at bounding box center [459, 52] width 106 height 16
drag, startPoint x: 455, startPoint y: 111, endPoint x: 534, endPoint y: 210, distance: 127.1
click at [457, 111] on div "21:30 - 74F-005.74" at bounding box center [448, 108] width 84 height 12
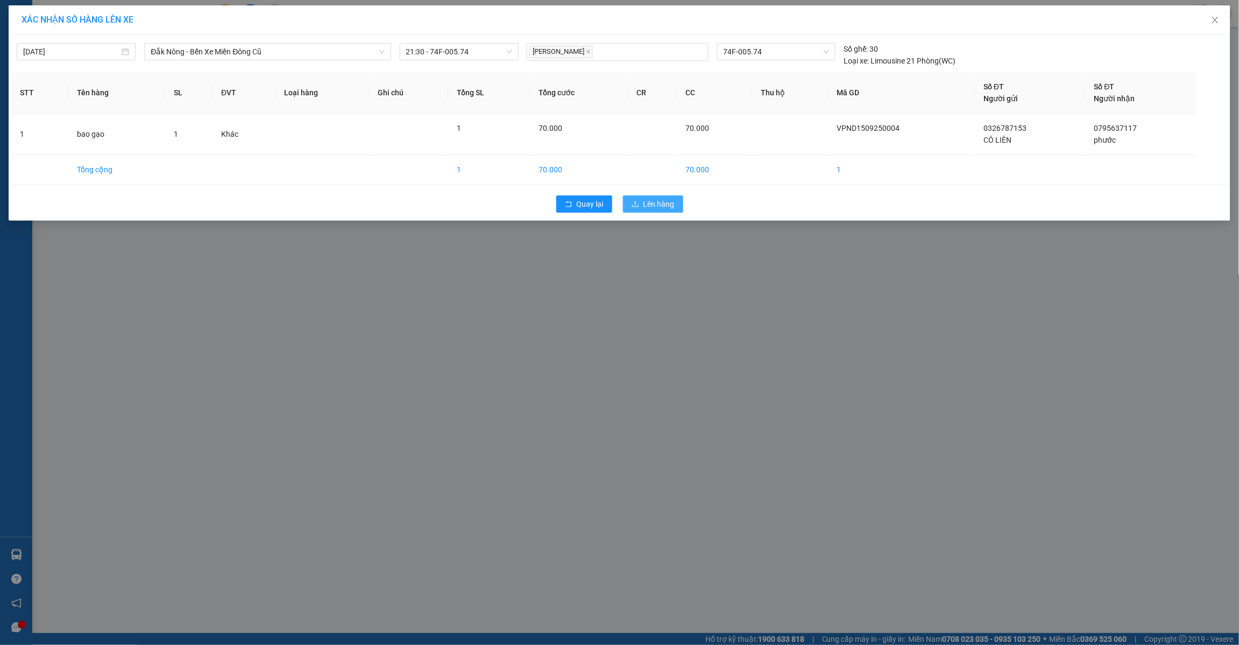
click at [665, 213] on button "Lên hàng" at bounding box center [653, 203] width 60 height 17
